Goal: Obtain resource: Download file/media

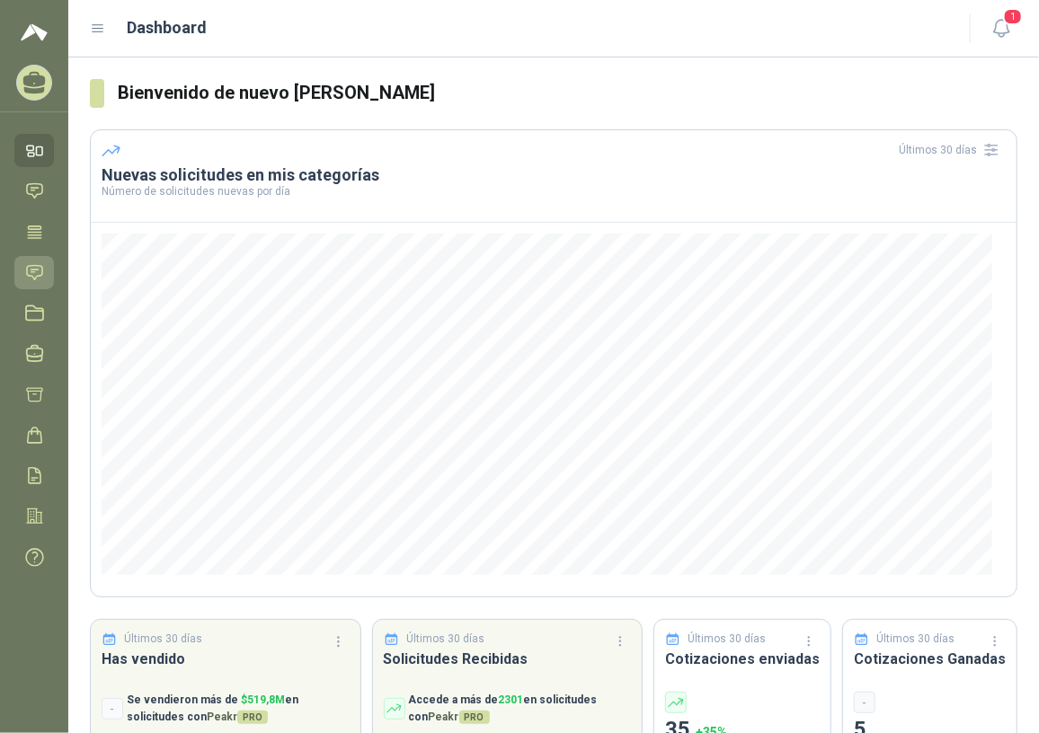
click at [42, 279] on icon at bounding box center [34, 272] width 19 height 19
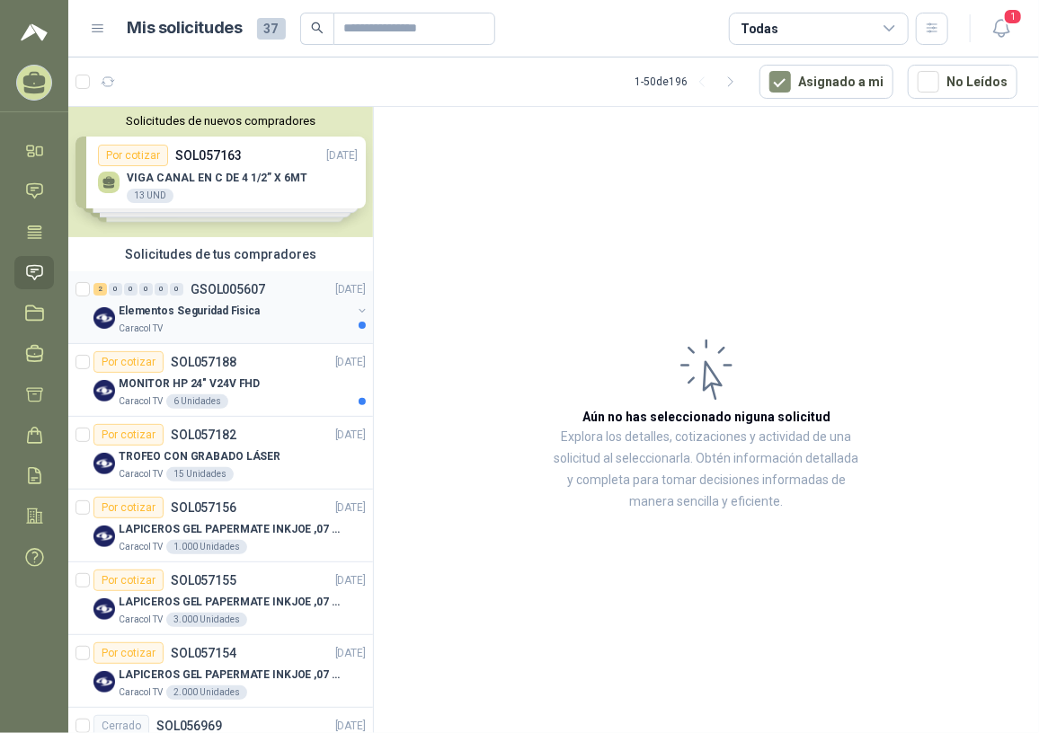
click at [239, 322] on div "Caracol TV" at bounding box center [235, 329] width 233 height 14
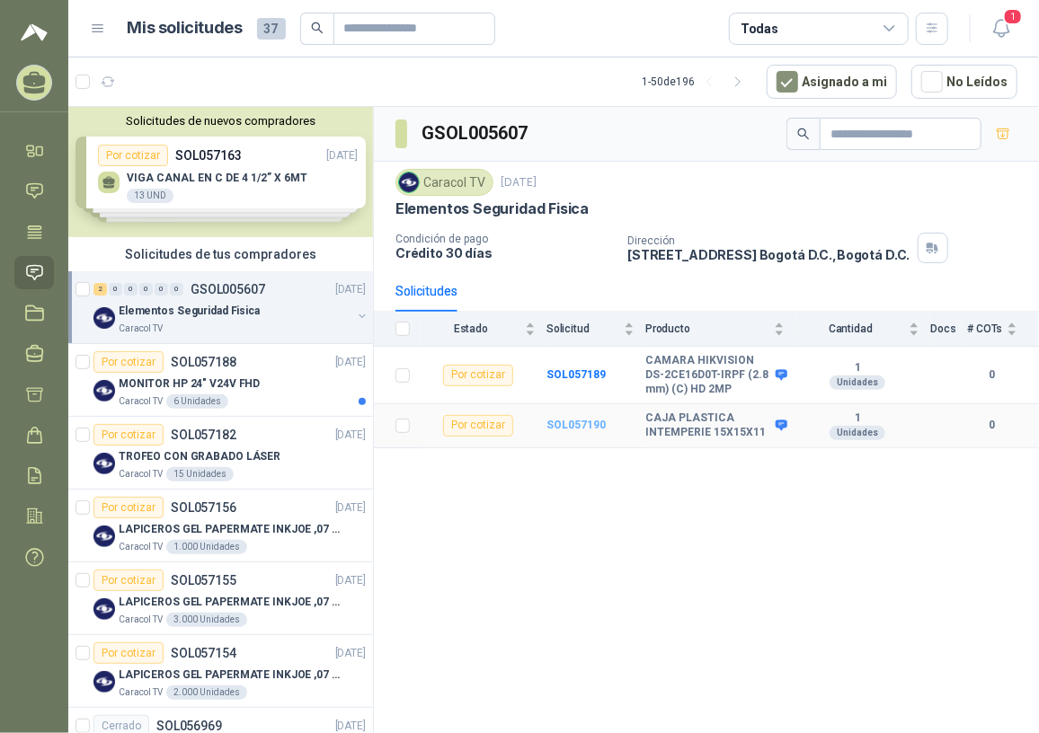
click at [589, 429] on b "SOL057190" at bounding box center [575, 425] width 59 height 13
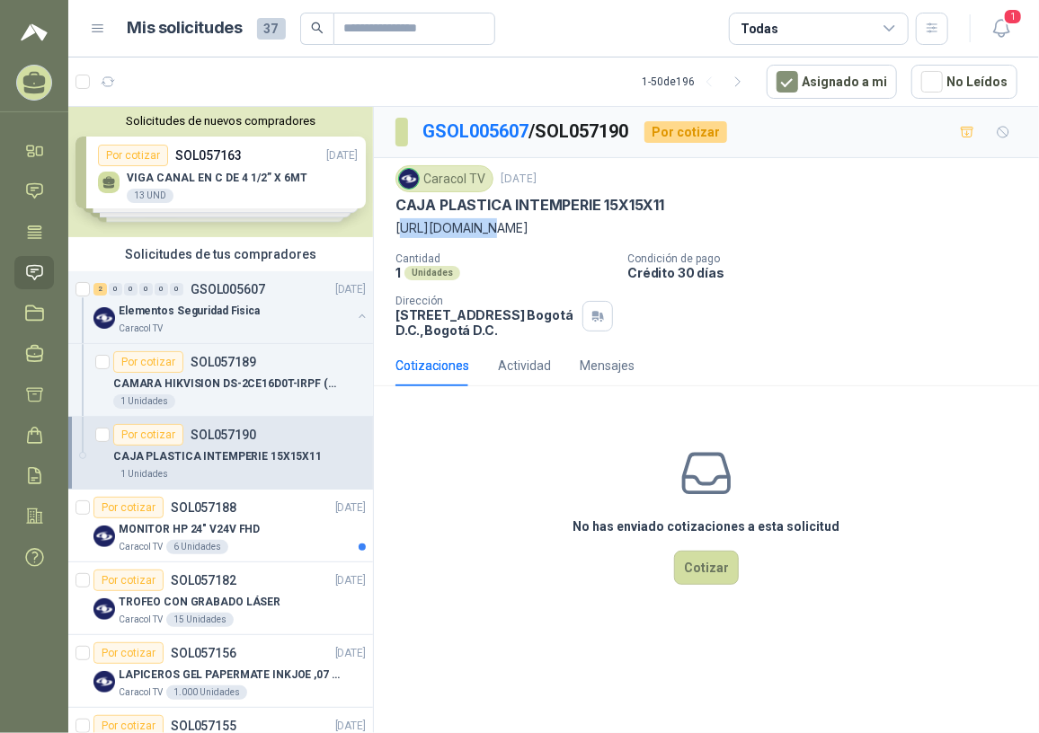
drag, startPoint x: 403, startPoint y: 227, endPoint x: 476, endPoint y: 228, distance: 73.7
click at [476, 228] on p "[URL][DOMAIN_NAME]" at bounding box center [706, 228] width 622 height 20
drag, startPoint x: 476, startPoint y: 228, endPoint x: 420, endPoint y: 234, distance: 56.1
click at [453, 243] on div "Caracol TV [DATE] CAJA PLASTICA INTEMPERIE 15X15X11 [URL][DOMAIN_NAME] Cantidad…" at bounding box center [706, 251] width 622 height 173
drag, startPoint x: 396, startPoint y: 226, endPoint x: 703, endPoint y: 223, distance: 307.3
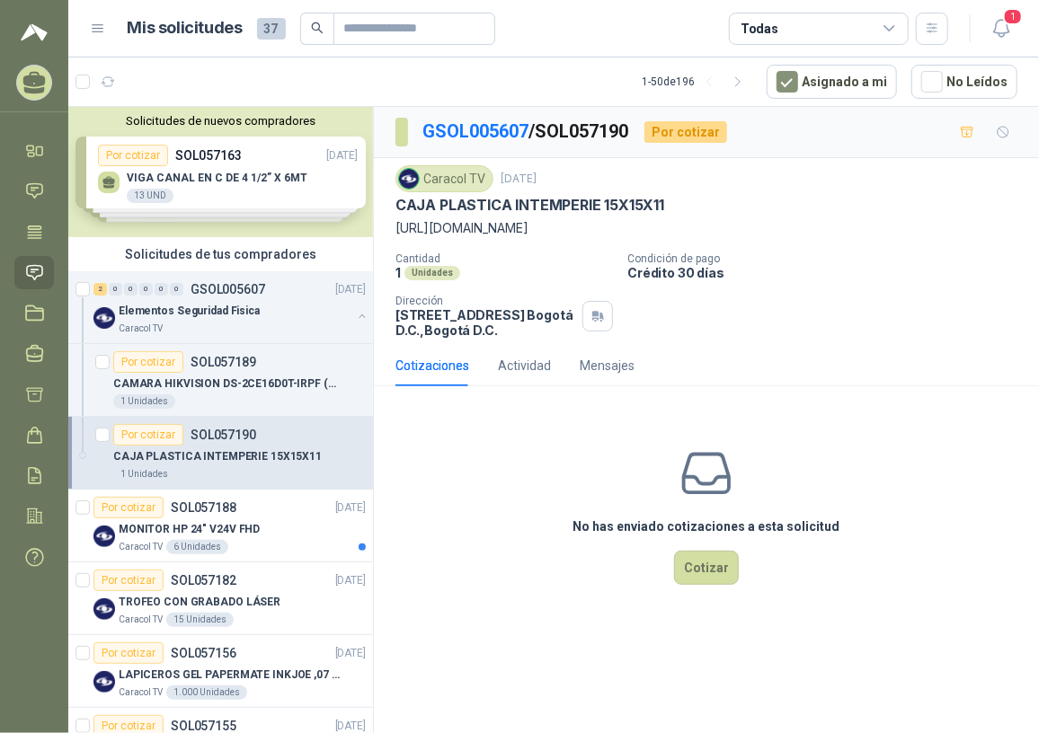
click at [703, 223] on p "[URL][DOMAIN_NAME]" at bounding box center [706, 228] width 622 height 20
copy p "[URL][DOMAIN_NAME]"
click at [228, 400] on div "1 Unidades" at bounding box center [239, 401] width 252 height 14
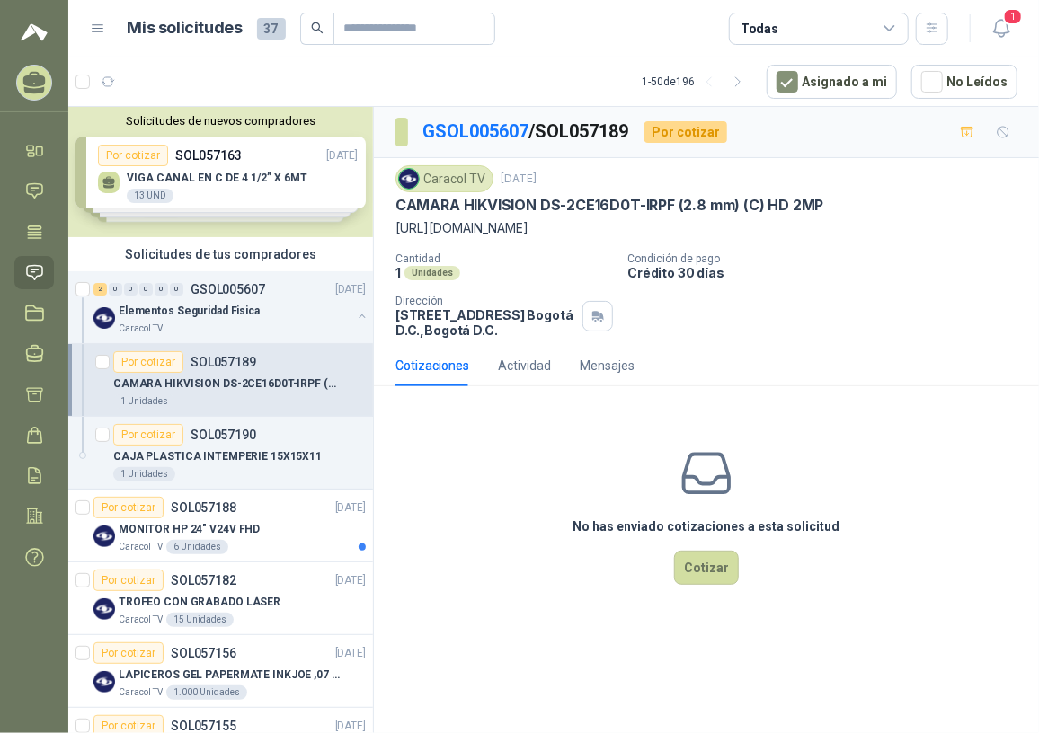
drag, startPoint x: 394, startPoint y: 227, endPoint x: 510, endPoint y: 250, distance: 118.1
click at [510, 238] on p "[URL][DOMAIN_NAME]" at bounding box center [706, 228] width 622 height 20
copy p "[URL][DOMAIN_NAME]"
click at [774, 368] on div "Cotizaciones Actividad Mensajes" at bounding box center [706, 365] width 622 height 41
click at [232, 531] on p "MONITOR HP 24" V24V FHD" at bounding box center [189, 529] width 141 height 17
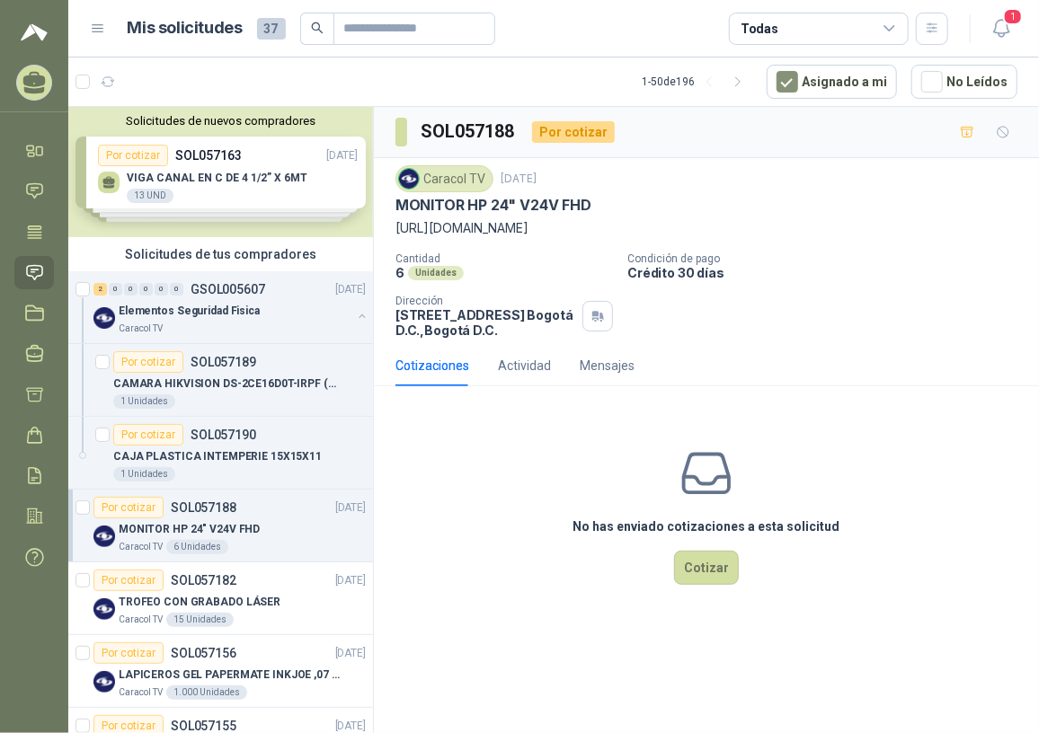
drag, startPoint x: 394, startPoint y: 226, endPoint x: 1005, endPoint y: 227, distance: 611.0
click at [1005, 227] on p "[URL][DOMAIN_NAME]" at bounding box center [706, 228] width 622 height 20
copy p "[URL][DOMAIN_NAME]"
drag, startPoint x: 432, startPoint y: 203, endPoint x: 513, endPoint y: 287, distance: 116.3
click at [434, 204] on p "MONITOR HP 24" V24V FHD" at bounding box center [493, 205] width 196 height 19
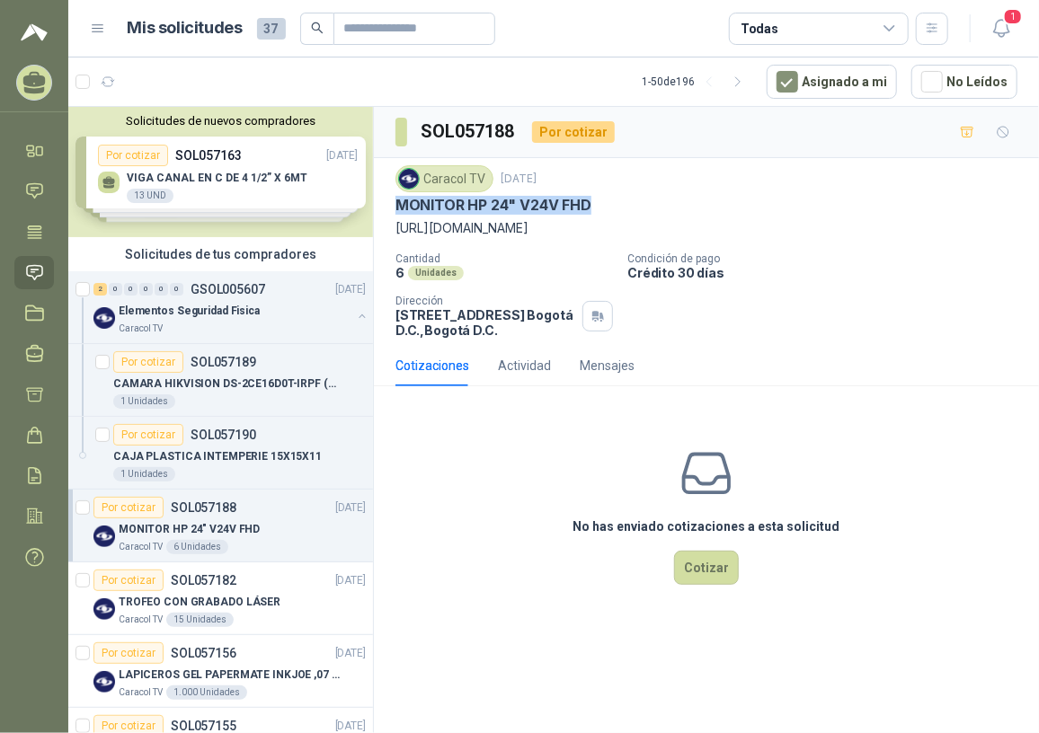
drag, startPoint x: 392, startPoint y: 203, endPoint x: 599, endPoint y: 203, distance: 207.5
click at [599, 203] on div "Caracol TV [DATE] MONITOR HP 24" V24V FHD [URL][DOMAIN_NAME] Cantidad 6 Unidade…" at bounding box center [706, 251] width 665 height 187
copy p "MONITOR HP 24" V24V FHD"
click at [801, 377] on div "Cotizaciones Actividad Mensajes" at bounding box center [706, 365] width 622 height 41
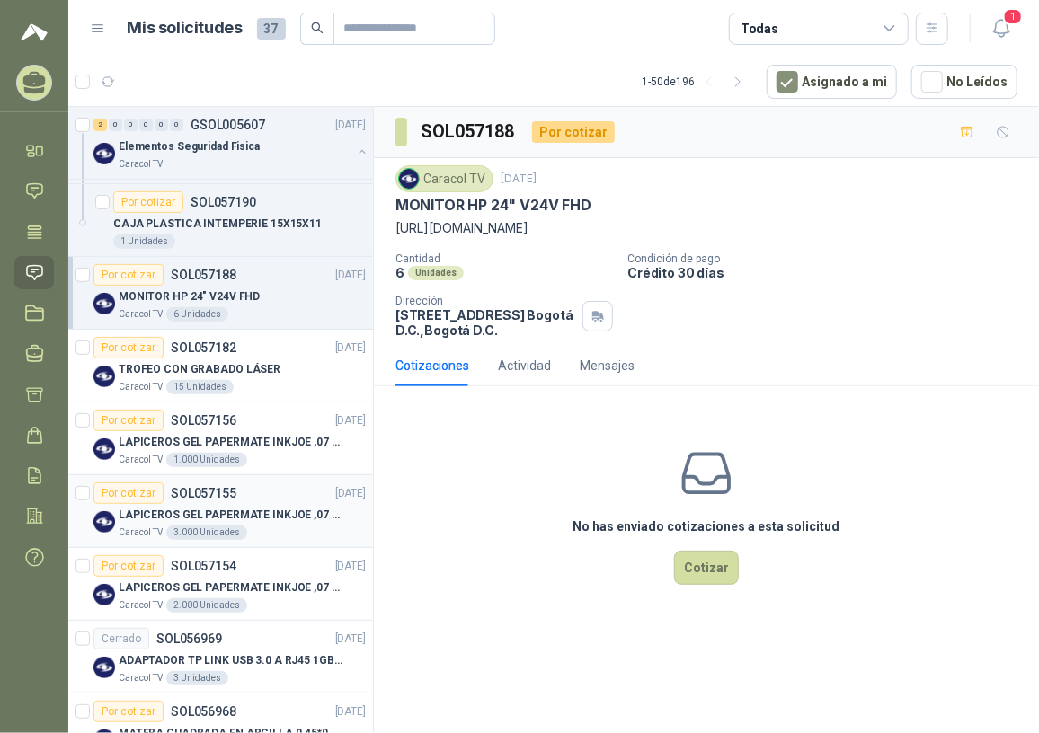
scroll to position [244, 0]
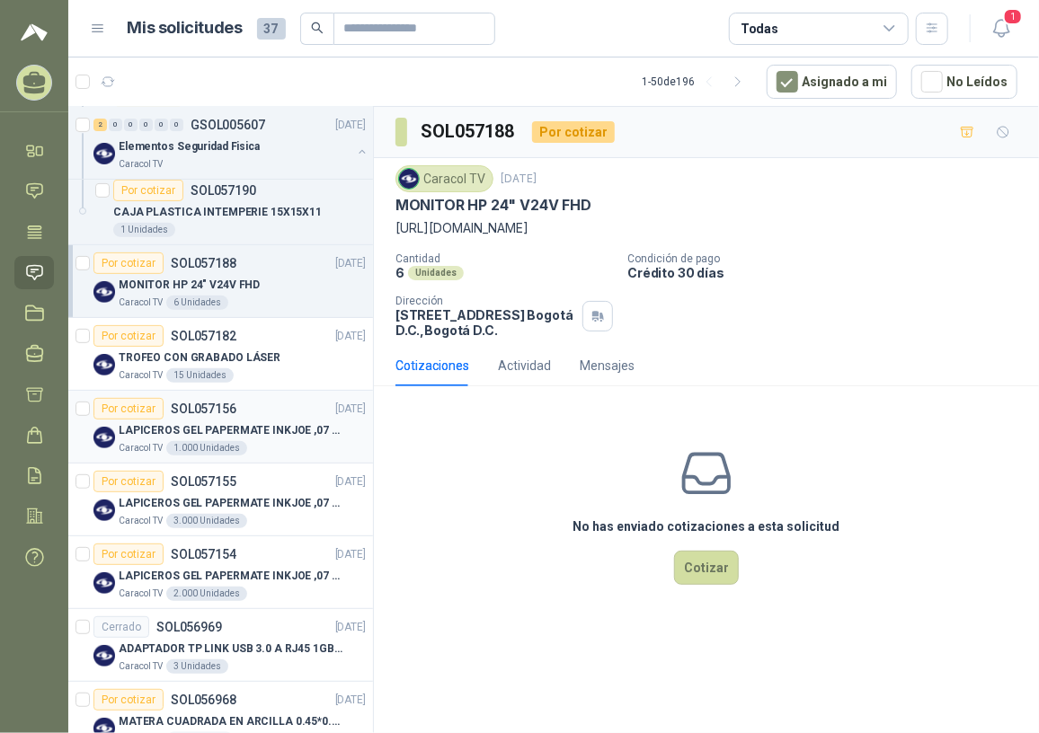
click at [266, 423] on p "LAPICEROS GEL PAPERMATE INKJOE ,07 1 LOGO 1 TINTA" at bounding box center [231, 430] width 224 height 17
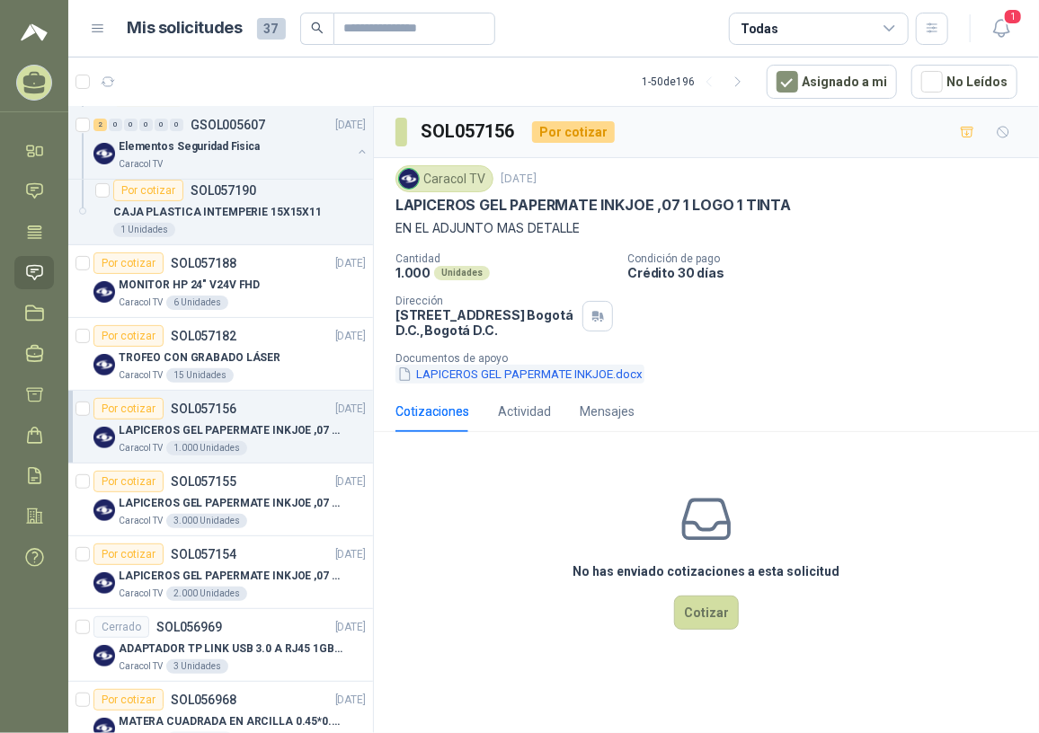
click at [551, 372] on button "LAPICEROS GEL PAPERMATE INKJOE.docx" at bounding box center [519, 374] width 249 height 19
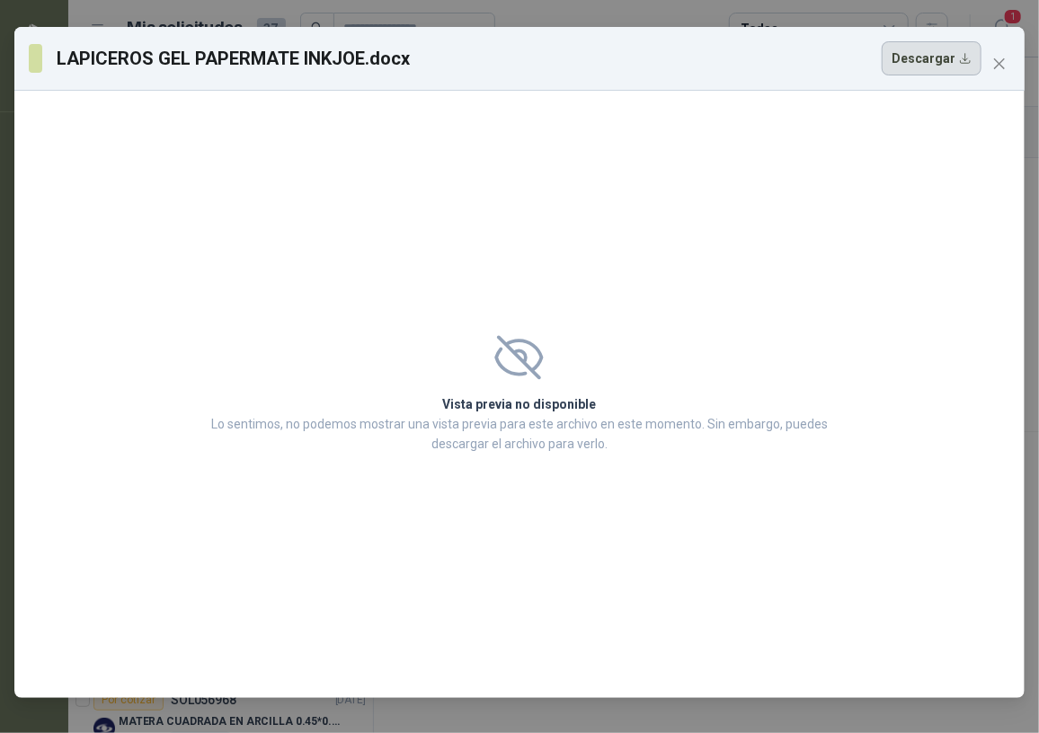
click at [907, 56] on button "Descargar" at bounding box center [931, 58] width 100 height 34
